Goal: Find specific page/section: Find specific page/section

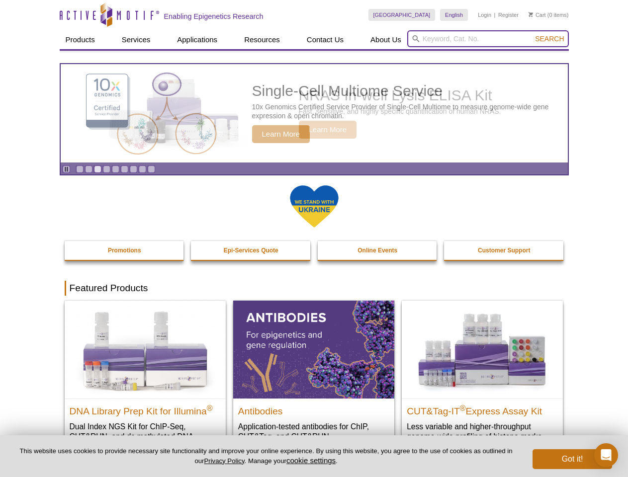
click at [488, 39] on input "search" at bounding box center [488, 38] width 162 height 17
click at [550, 39] on span "Search" at bounding box center [549, 39] width 29 height 8
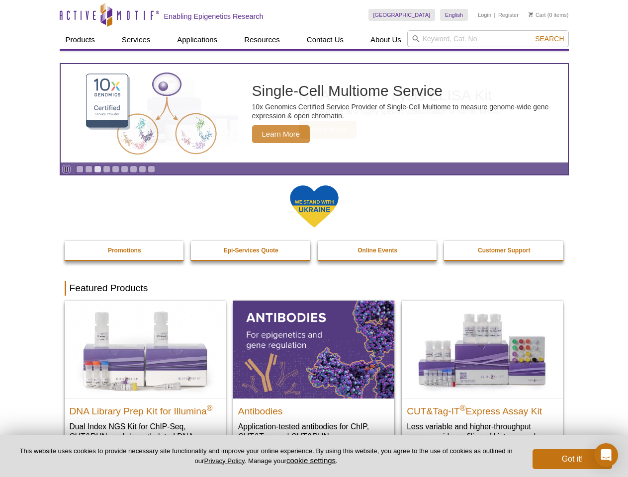
click at [66, 169] on icon "Pause" at bounding box center [66, 169] width 6 height 6
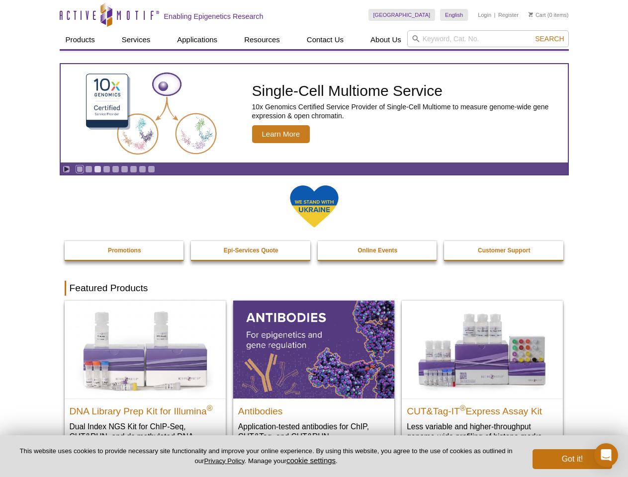
click at [80, 169] on link "Go to slide 1" at bounding box center [79, 169] width 7 height 7
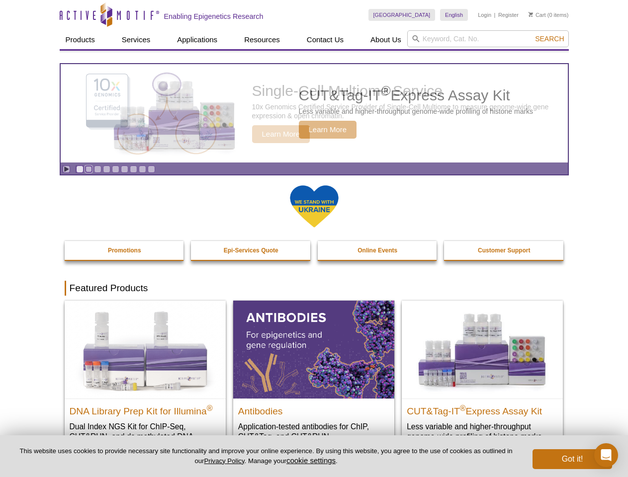
click at [89, 169] on link "Go to slide 2" at bounding box center [88, 169] width 7 height 7
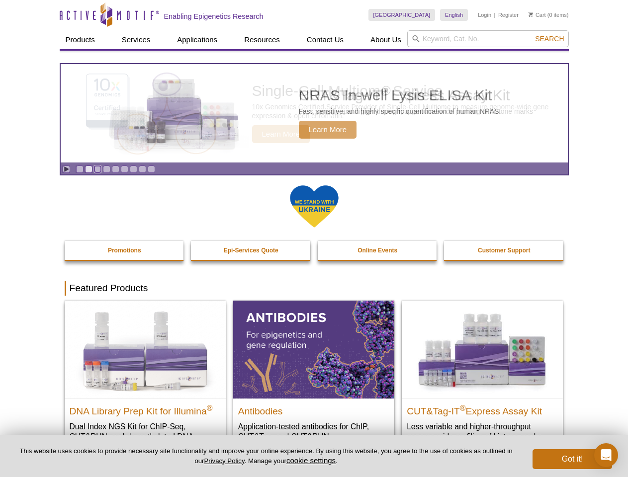
click at [97, 169] on link "Go to slide 3" at bounding box center [97, 169] width 7 height 7
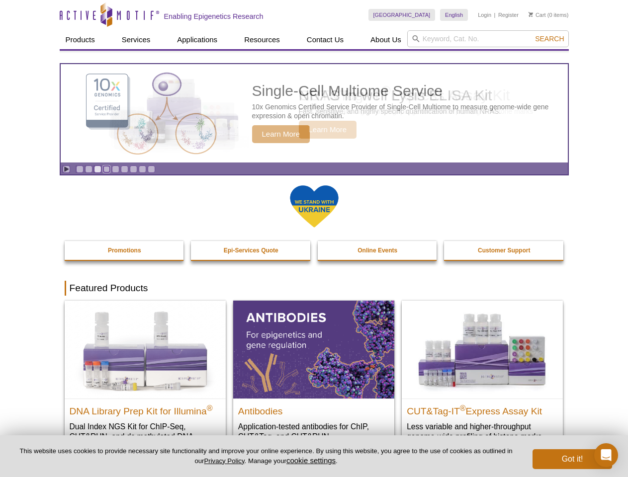
click at [106, 169] on link "Go to slide 4" at bounding box center [106, 169] width 7 height 7
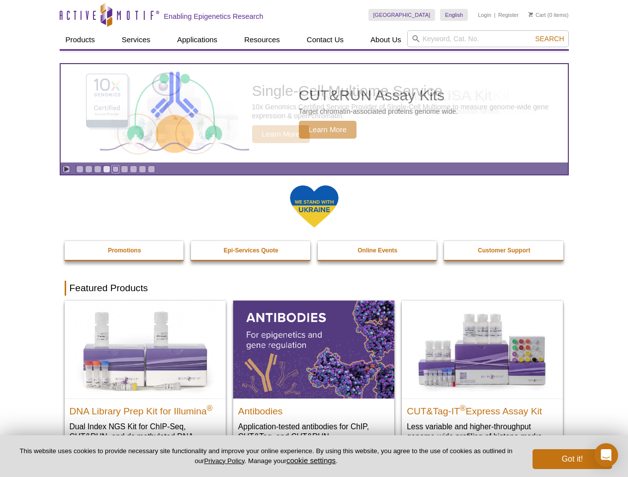
click at [115, 169] on link "Go to slide 5" at bounding box center [115, 169] width 7 height 7
click at [124, 169] on link "Go to slide 6" at bounding box center [124, 169] width 7 height 7
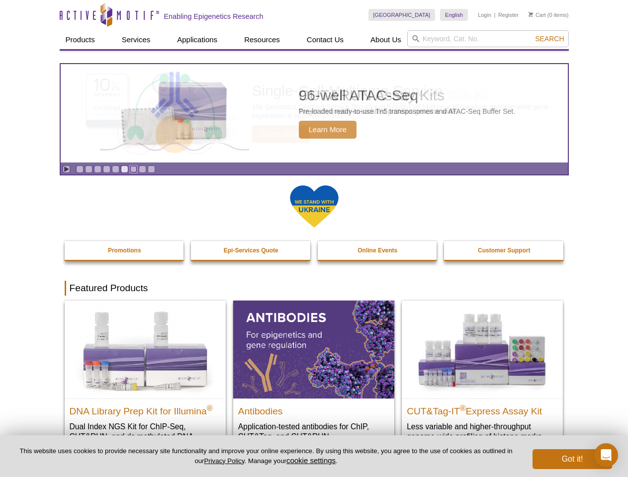
click at [133, 169] on link "Go to slide 7" at bounding box center [133, 169] width 7 height 7
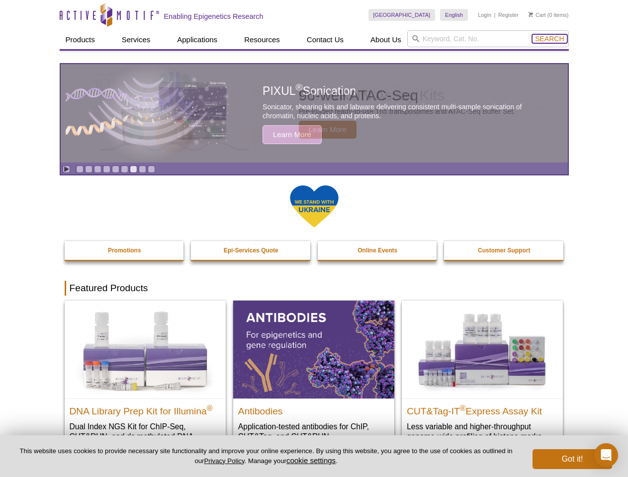
click at [550, 39] on span "Search" at bounding box center [549, 39] width 29 height 8
